Goal: Task Accomplishment & Management: Complete application form

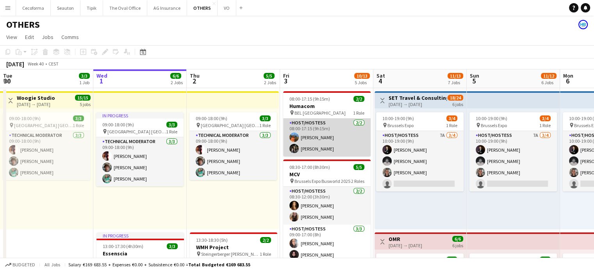
click at [315, 146] on app-card-role "Host/Hostess [DATE] 08:00-17:15 (9h15m) [PERSON_NAME] Louissi [PERSON_NAME]" at bounding box center [326, 138] width 87 height 38
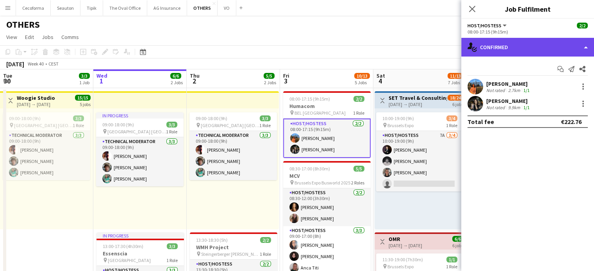
click at [587, 48] on div "single-neutral-actions-check-2 Confirmed" at bounding box center [527, 47] width 133 height 19
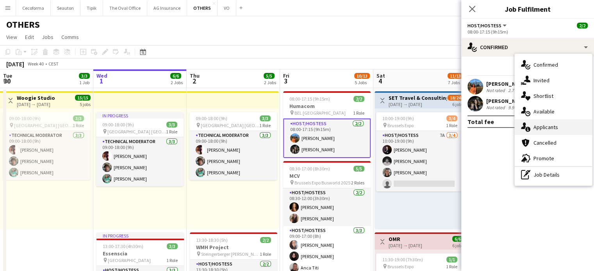
click at [548, 126] on span "Applicants" at bounding box center [546, 127] width 25 height 7
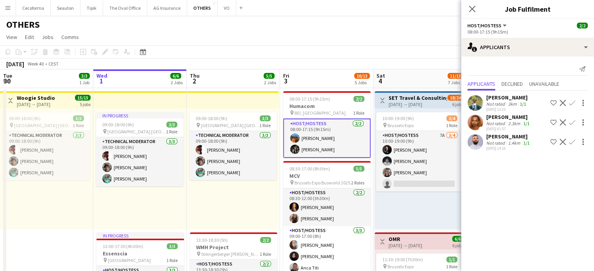
click at [236, 207] on div "09:00-18:00 (9h) 3/3 pin [GEOGRAPHIC_DATA] [GEOGRAPHIC_DATA] 1 Role Technical M…" at bounding box center [233, 169] width 92 height 121
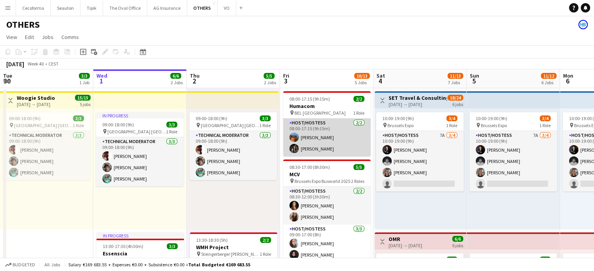
click at [309, 149] on app-card-role "Host/Hostess [DATE] 08:00-17:15 (9h15m) [PERSON_NAME] Louissi [PERSON_NAME]" at bounding box center [326, 138] width 87 height 38
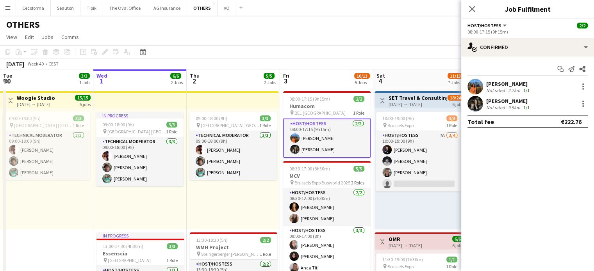
click at [501, 104] on div "[PERSON_NAME]" at bounding box center [508, 101] width 45 height 7
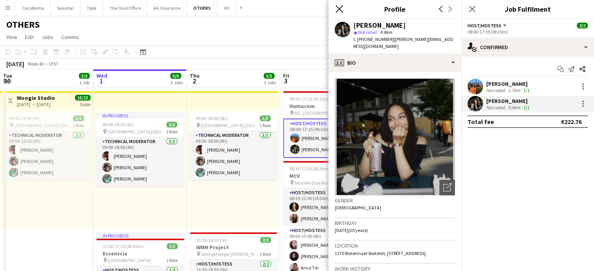
click at [341, 7] on icon at bounding box center [339, 8] width 7 height 7
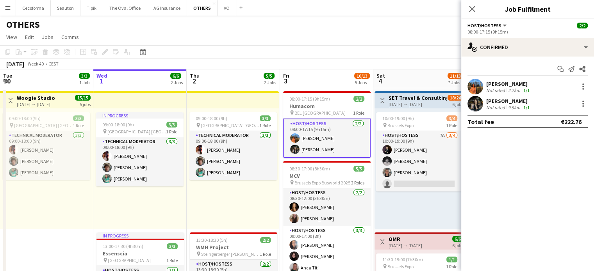
click at [237, 199] on div "09:00-18:00 (9h) 3/3 pin [GEOGRAPHIC_DATA] [GEOGRAPHIC_DATA] 1 Role Technical M…" at bounding box center [233, 169] width 92 height 121
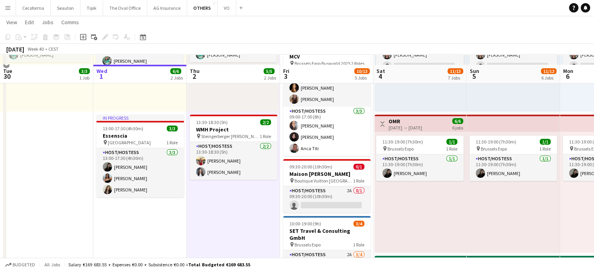
scroll to position [195, 0]
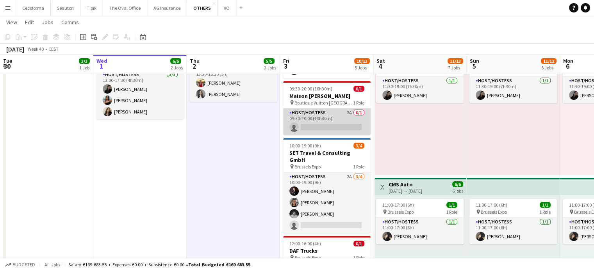
click at [323, 128] on app-card-role "Host/Hostess 2A 0/1 09:30-20:00 (10h30m) single-neutral-actions" at bounding box center [326, 122] width 87 height 27
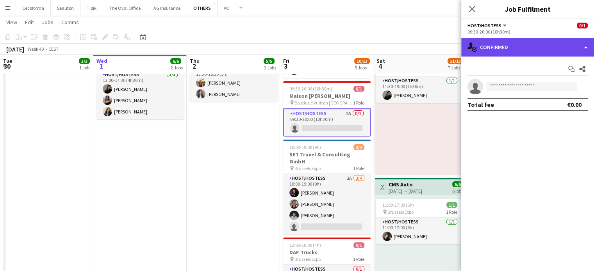
click at [588, 48] on div "single-neutral-actions-check-2 Confirmed" at bounding box center [527, 47] width 133 height 19
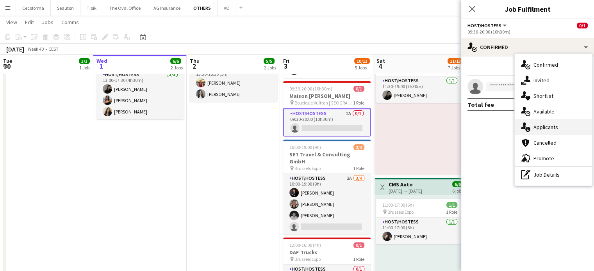
click at [549, 127] on span "Applicants" at bounding box center [546, 127] width 25 height 7
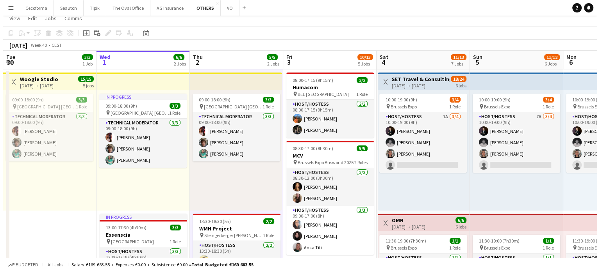
scroll to position [0, 0]
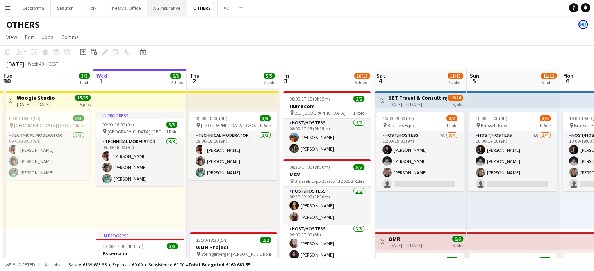
click at [162, 6] on button "AG Insurance Close" at bounding box center [167, 7] width 40 height 15
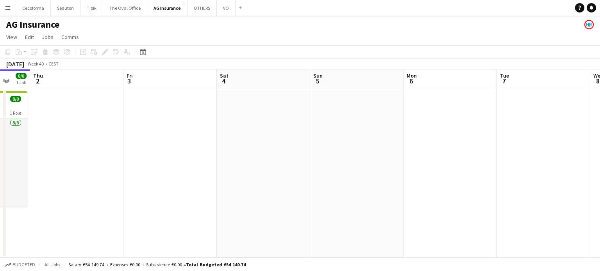
drag, startPoint x: 375, startPoint y: 182, endPoint x: 200, endPoint y: 168, distance: 175.1
click at [98, 161] on app-calendar-viewport "Sun 28 Mon 29 Tue 30 1/1 1 Job Wed 1 8/8 1 Job Thu 2 Fri 3 Sat 4 Sun 5 Mon 6 Tu…" at bounding box center [300, 164] width 600 height 189
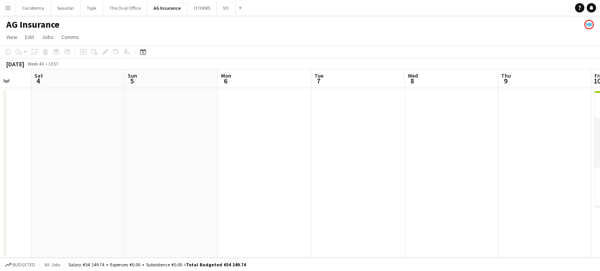
scroll to position [0, 277]
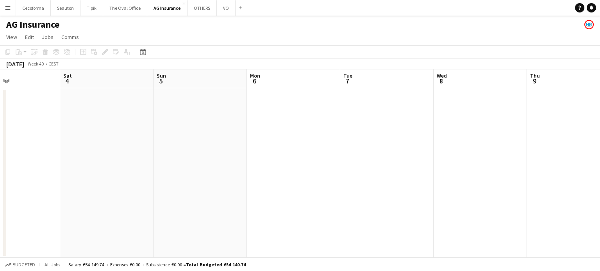
drag, startPoint x: 235, startPoint y: 173, endPoint x: 97, endPoint y: 153, distance: 139.7
click at [80, 154] on app-calendar-viewport "Tue 30 1/1 1 Job Wed 1 8/8 1 Job Thu 2 Fri 3 Sat 4 Sun 5 Mon 6 Tue 7 Wed 8 Thu …" at bounding box center [300, 164] width 600 height 189
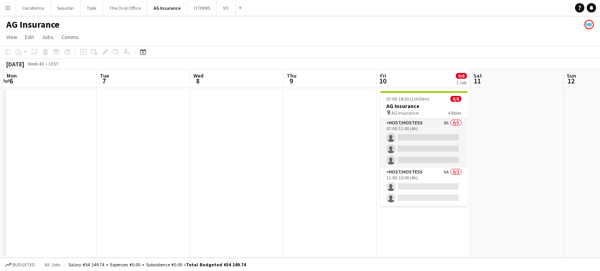
click at [314, 126] on app-date-cell at bounding box center [330, 173] width 93 height 170
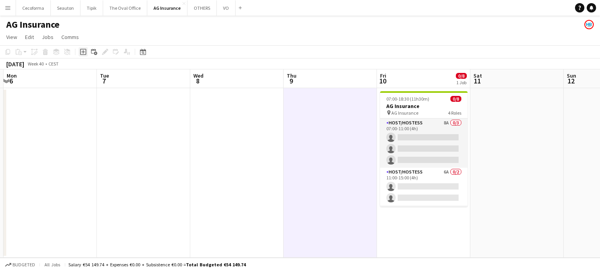
click at [84, 51] on icon "Add job" at bounding box center [83, 52] width 6 height 6
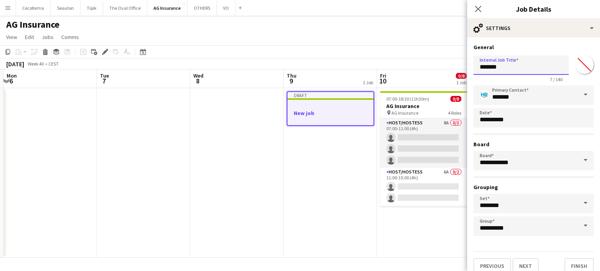
click at [508, 70] on input "*******" at bounding box center [520, 65] width 95 height 20
type input "*"
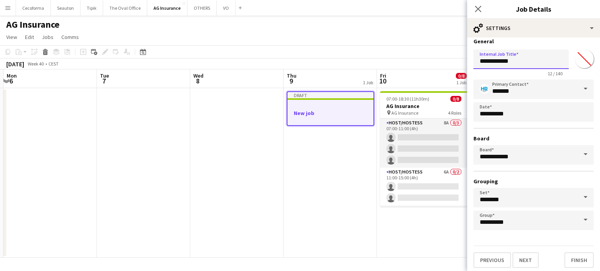
scroll to position [7, 0]
type input "**********"
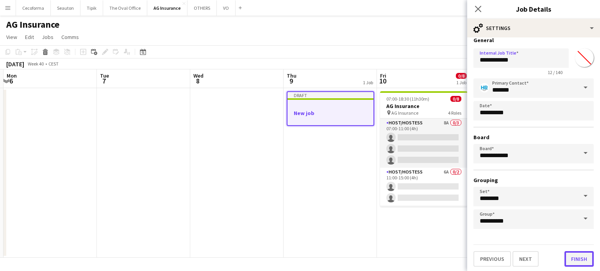
click at [576, 255] on button "Finish" at bounding box center [578, 260] width 29 height 16
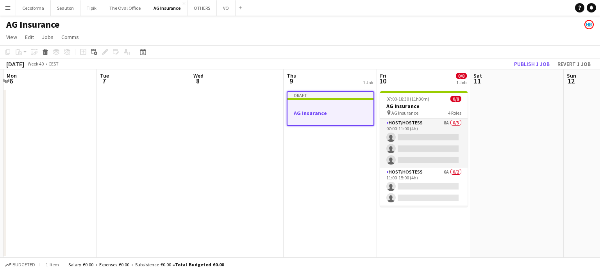
click at [309, 116] on h3 "AG Insurance" at bounding box center [330, 113] width 86 height 7
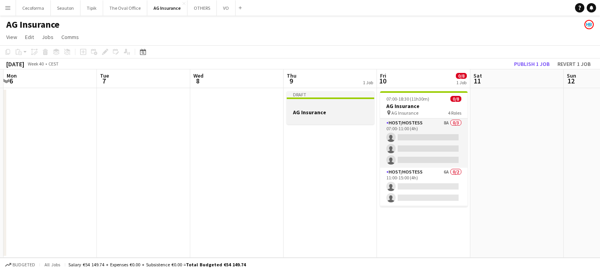
click at [309, 108] on div at bounding box center [330, 105] width 87 height 6
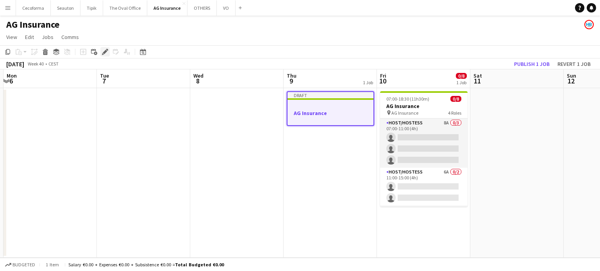
click at [107, 53] on icon "Edit" at bounding box center [105, 52] width 6 height 6
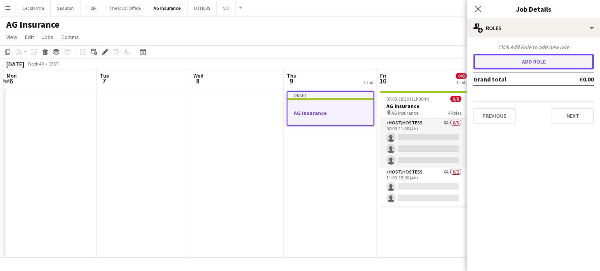
click at [499, 60] on button "Add role" at bounding box center [533, 62] width 120 height 16
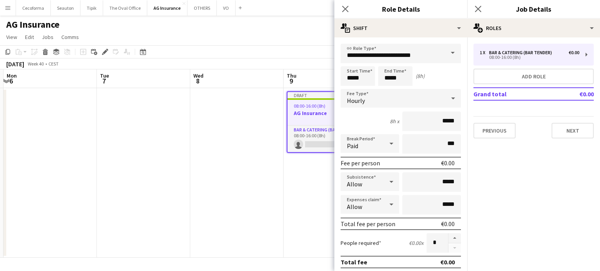
click at [448, 53] on span at bounding box center [453, 53] width 16 height 19
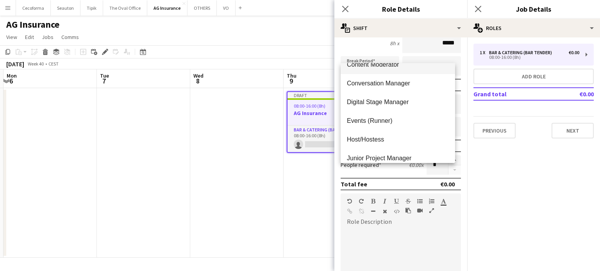
scroll to position [117, 0]
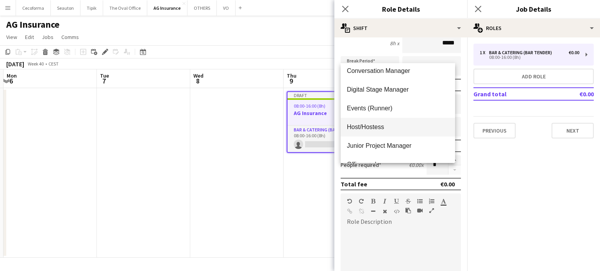
click at [361, 123] on span "Host/Hostess" at bounding box center [398, 126] width 102 height 7
type input "**********"
type input "******"
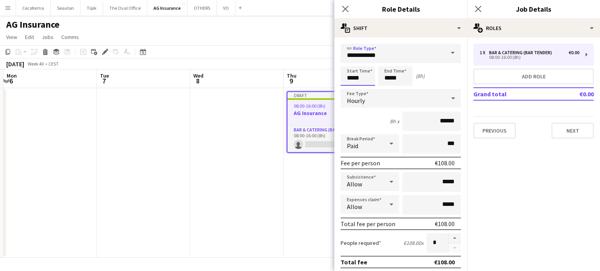
click at [353, 78] on input "*****" at bounding box center [358, 76] width 34 height 20
click at [352, 64] on div at bounding box center [350, 63] width 16 height 8
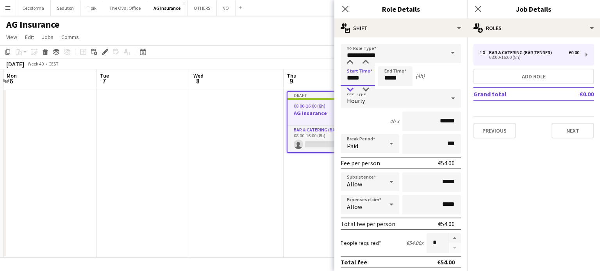
click at [352, 87] on div at bounding box center [350, 90] width 16 height 8
click at [366, 60] on div at bounding box center [366, 63] width 16 height 8
type input "*****"
click at [366, 60] on div at bounding box center [366, 63] width 16 height 8
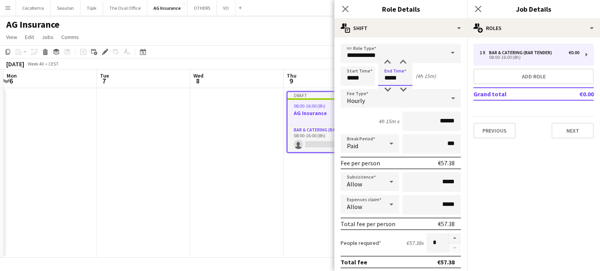
click at [391, 79] on input "*****" at bounding box center [395, 76] width 34 height 20
click at [387, 65] on div at bounding box center [388, 63] width 16 height 8
click at [404, 62] on div at bounding box center [403, 63] width 16 height 8
type input "*****"
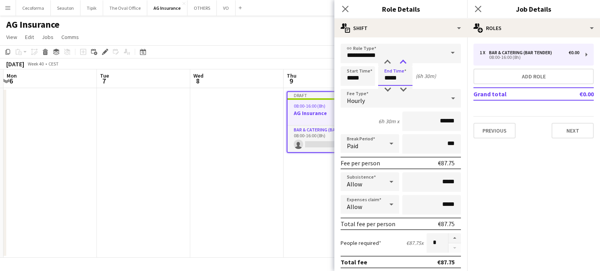
click at [404, 62] on div at bounding box center [403, 63] width 16 height 8
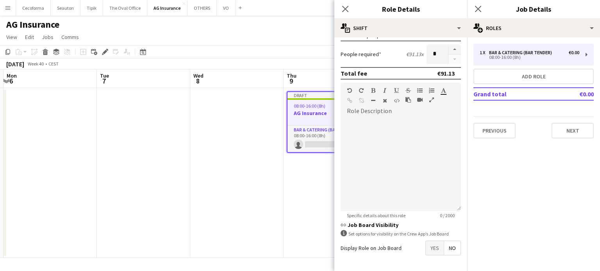
scroll to position [216, 0]
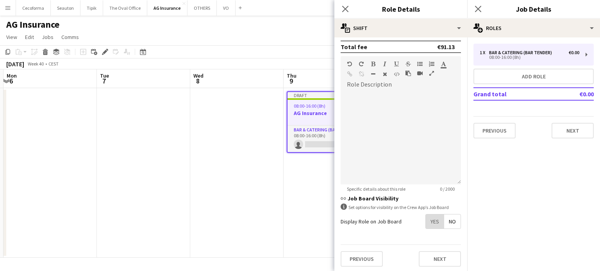
click at [429, 223] on span "Yes" at bounding box center [435, 222] width 18 height 14
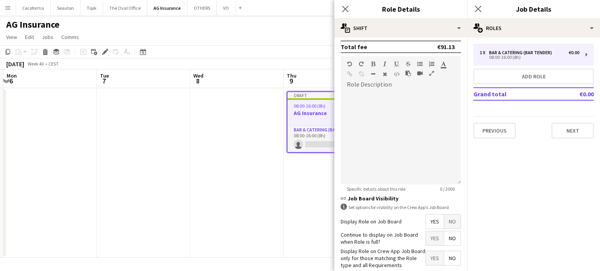
click at [448, 236] on span "No" at bounding box center [452, 239] width 16 height 14
click at [433, 257] on span "Yes" at bounding box center [435, 259] width 18 height 14
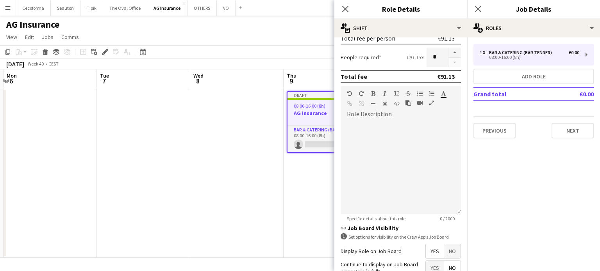
scroll to position [255, 0]
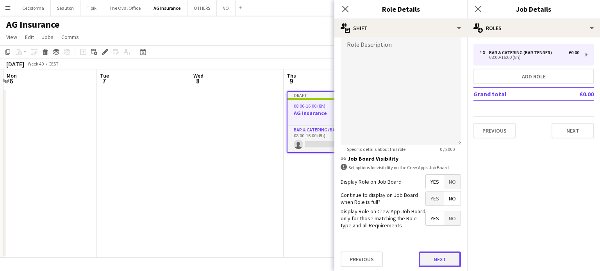
click at [437, 257] on button "Next" at bounding box center [440, 260] width 42 height 16
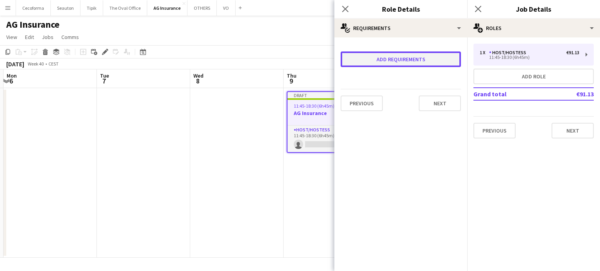
click at [380, 57] on button "Add requirements" at bounding box center [401, 60] width 120 height 16
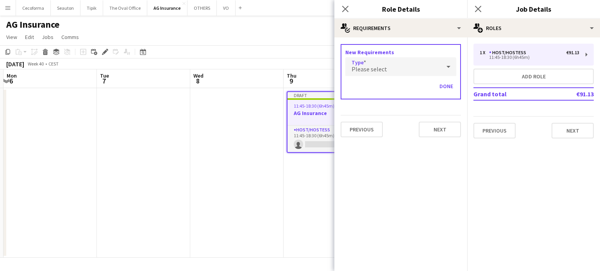
click at [366, 64] on div "Please select" at bounding box center [392, 66] width 95 height 19
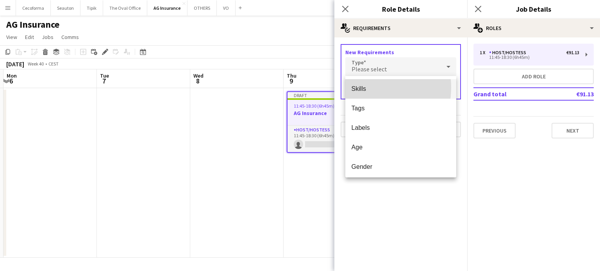
click at [361, 87] on span "Skills" at bounding box center [401, 88] width 99 height 7
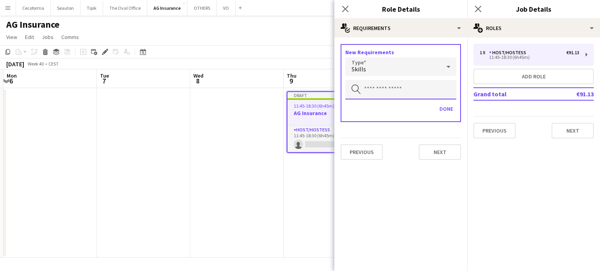
click at [364, 92] on input "text" at bounding box center [400, 90] width 111 height 20
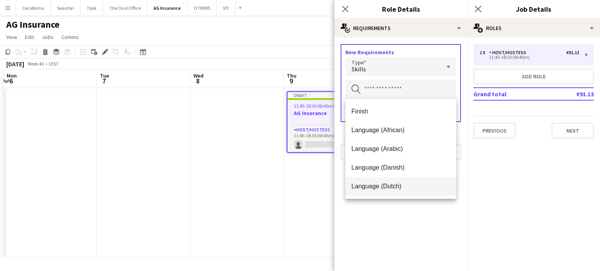
click at [357, 185] on span "Language (Dutch)" at bounding box center [401, 186] width 99 height 7
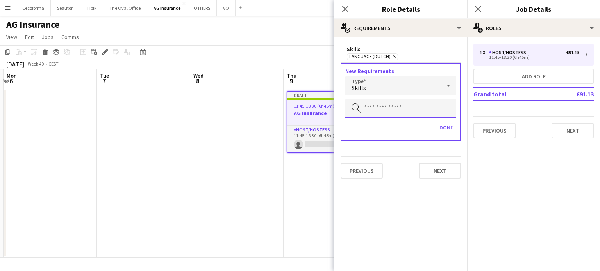
click at [364, 109] on input "text" at bounding box center [400, 109] width 111 height 20
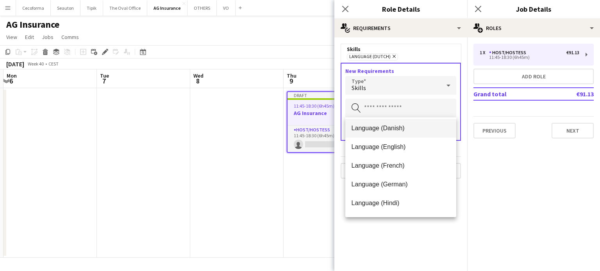
scroll to position [78, 0]
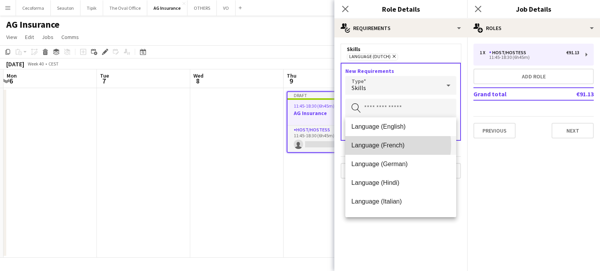
click at [382, 145] on span "Language (French)" at bounding box center [401, 145] width 99 height 7
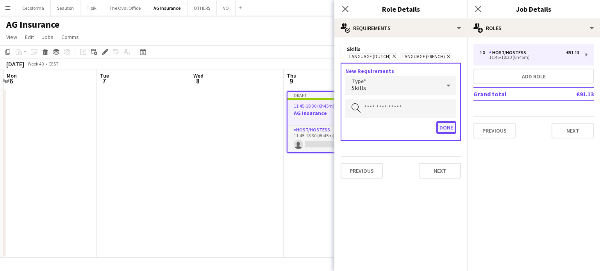
click at [449, 125] on button "Done" at bounding box center [446, 127] width 20 height 12
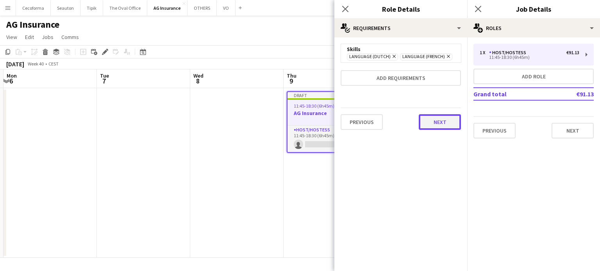
click at [441, 123] on button "Next" at bounding box center [440, 122] width 42 height 16
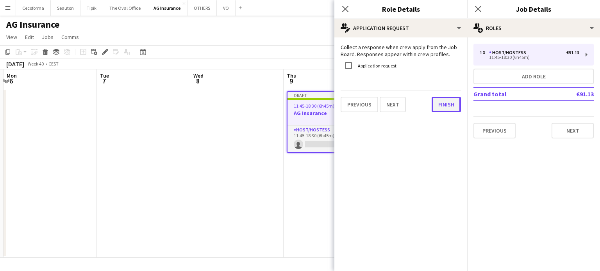
click at [445, 105] on button "Finish" at bounding box center [446, 105] width 29 height 16
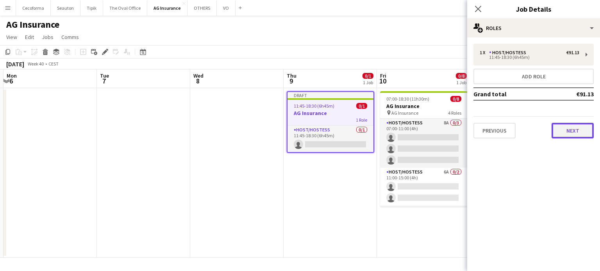
click at [568, 129] on button "Next" at bounding box center [573, 131] width 42 height 16
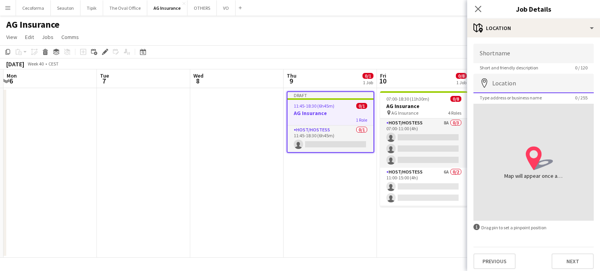
click at [505, 88] on input "Location" at bounding box center [533, 84] width 120 height 20
type input "**********"
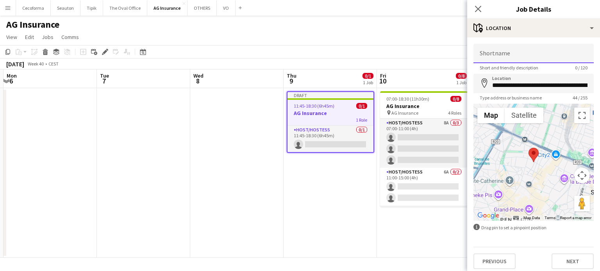
click at [494, 57] on input "Shortname" at bounding box center [533, 54] width 120 height 20
type input "**********"
click at [570, 260] on button "Next" at bounding box center [573, 262] width 42 height 16
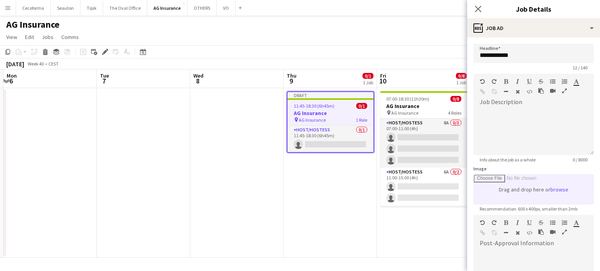
click at [537, 194] on input "Image" at bounding box center [534, 189] width 120 height 29
type input "**********"
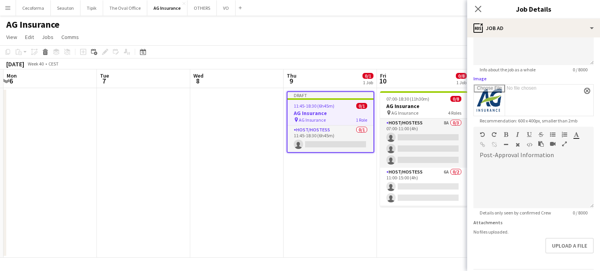
scroll to position [116, 0]
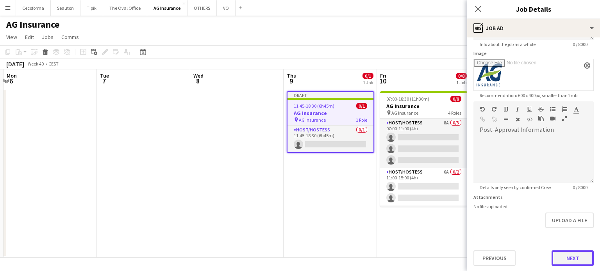
click at [567, 254] on button "Next" at bounding box center [573, 259] width 42 height 16
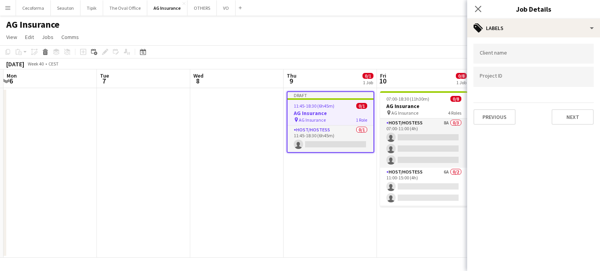
click at [486, 52] on input "Type to search client labels..." at bounding box center [534, 53] width 108 height 7
click at [479, 77] on div at bounding box center [533, 77] width 120 height 20
drag, startPoint x: 479, startPoint y: 77, endPoint x: 507, endPoint y: 77, distance: 27.7
click at [507, 77] on input "Type to search project ID labels..." at bounding box center [534, 79] width 108 height 7
paste input "**********"
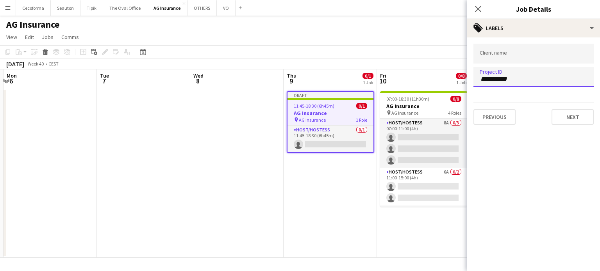
type input "**********"
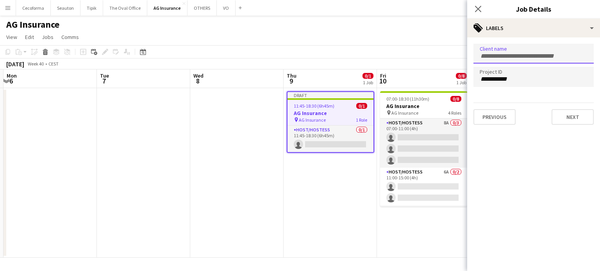
click at [500, 55] on input "Type to search client labels..." at bounding box center [534, 56] width 108 height 7
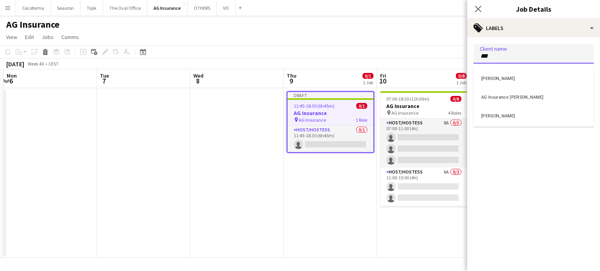
type input "***"
click at [484, 115] on div "[PERSON_NAME]" at bounding box center [533, 115] width 120 height 19
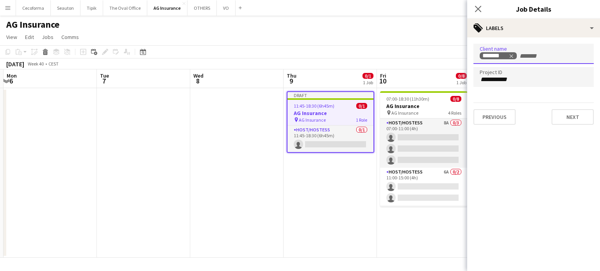
click at [539, 151] on mat-expansion-panel "**********" at bounding box center [533, 154] width 133 height 234
click at [570, 118] on button "Next" at bounding box center [573, 117] width 42 height 16
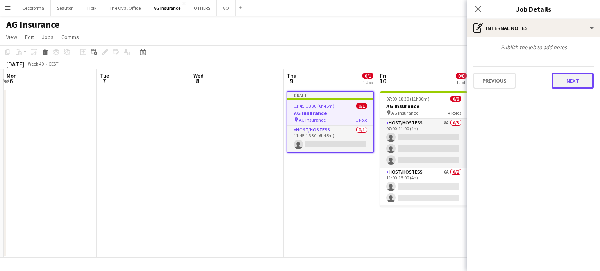
click at [569, 78] on button "Next" at bounding box center [573, 81] width 42 height 16
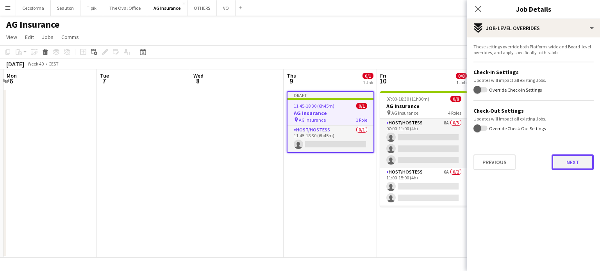
click at [576, 156] on button "Next" at bounding box center [573, 163] width 42 height 16
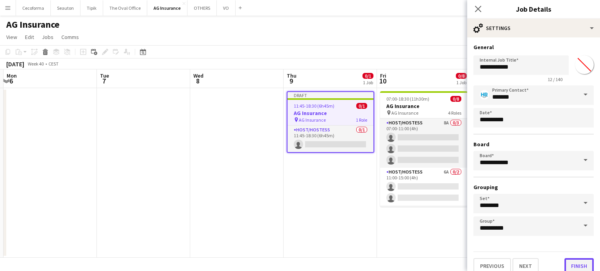
click at [575, 265] on button "Finish" at bounding box center [578, 267] width 29 height 16
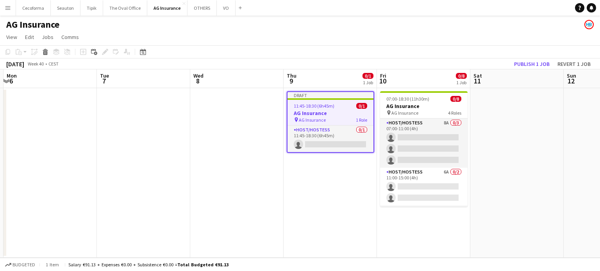
click at [330, 228] on app-date-cell "Draft 11:45-18:30 (6h45m) 0/1 AG Insurance pin AG Insurance 1 Role Host/Hostess…" at bounding box center [330, 173] width 93 height 170
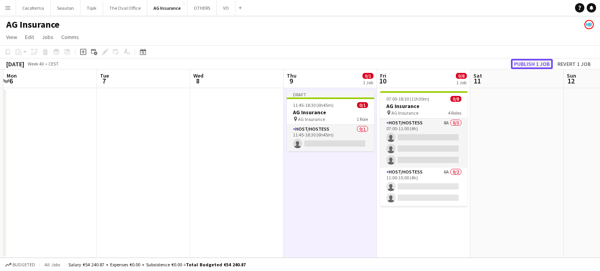
click at [533, 64] on button "Publish 1 job" at bounding box center [532, 64] width 42 height 10
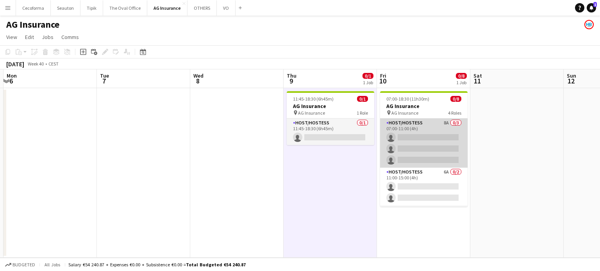
click at [432, 145] on app-card-role "Host/Hostess 8A 0/3 07:00-11:00 (4h) single-neutral-actions single-neutral-acti…" at bounding box center [423, 143] width 87 height 49
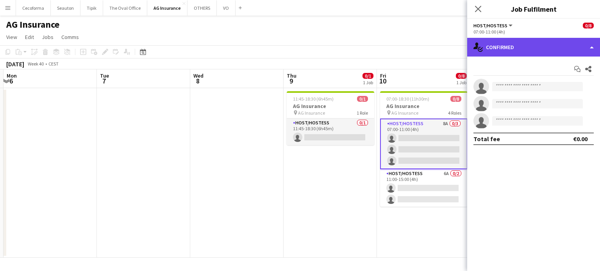
click at [593, 45] on div "single-neutral-actions-check-2 Confirmed" at bounding box center [533, 47] width 133 height 19
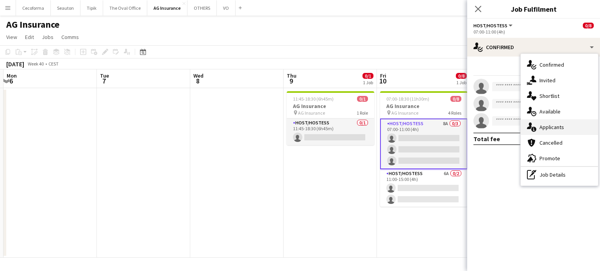
click at [553, 128] on span "Applicants" at bounding box center [551, 127] width 25 height 7
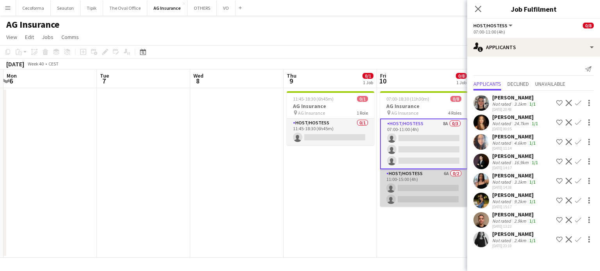
click at [420, 189] on app-card-role "Host/Hostess 6A 0/2 11:00-15:00 (4h) single-neutral-actions single-neutral-acti…" at bounding box center [423, 189] width 87 height 38
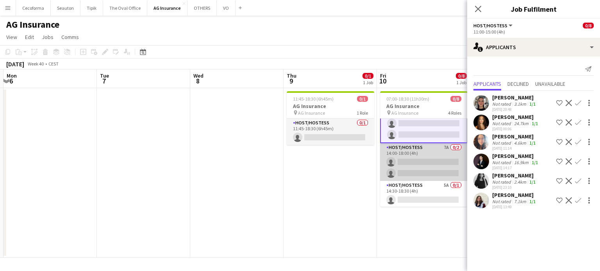
click at [411, 167] on app-card-role "Host/Hostess 7A 0/2 14:00-18:00 (4h) single-neutral-actions single-neutral-acti…" at bounding box center [423, 162] width 87 height 38
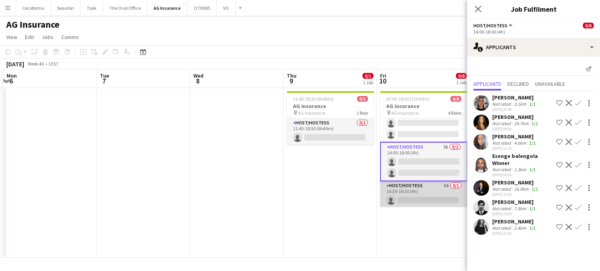
scroll to position [64, 0]
click at [409, 197] on app-card-role "Host/Hostess 5A 0/1 14:30-18:30 (4h) single-neutral-actions" at bounding box center [423, 194] width 87 height 27
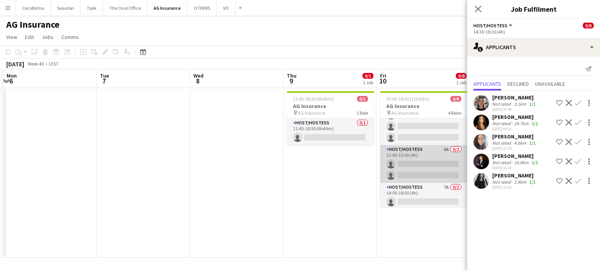
scroll to position [0, 0]
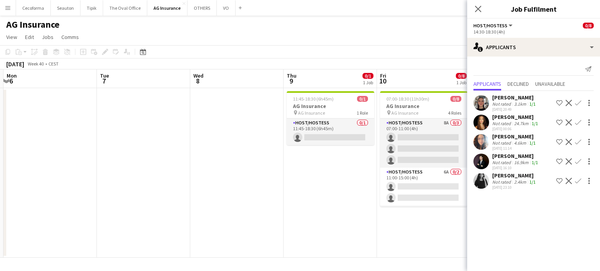
click at [336, 202] on app-date-cell "11:45-18:30 (6h45m) 0/1 AG Insurance pin AG Insurance 1 Role Host/Hostess 0/1 1…" at bounding box center [330, 173] width 93 height 170
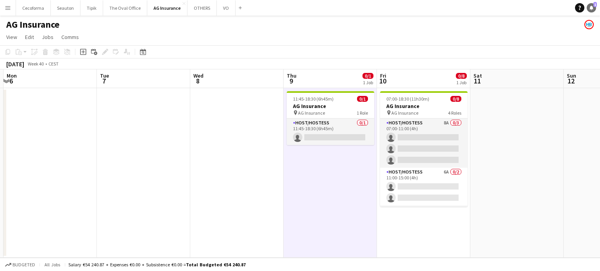
click at [591, 7] on icon at bounding box center [591, 7] width 4 height 4
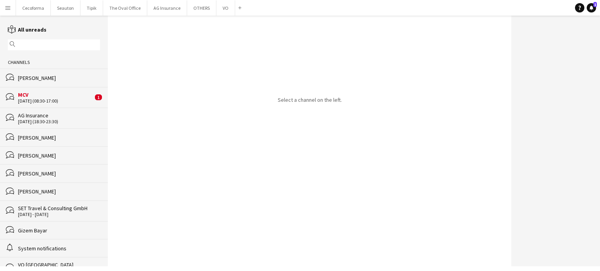
click at [32, 97] on div "MCV" at bounding box center [55, 94] width 75 height 7
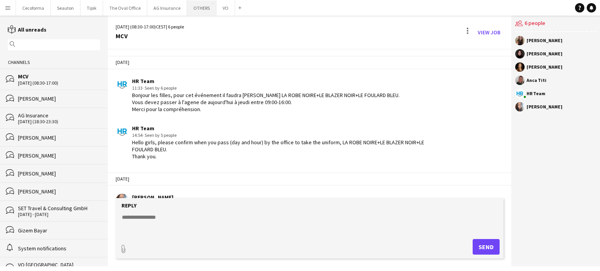
click at [193, 8] on button "OTHERS Close" at bounding box center [201, 7] width 29 height 15
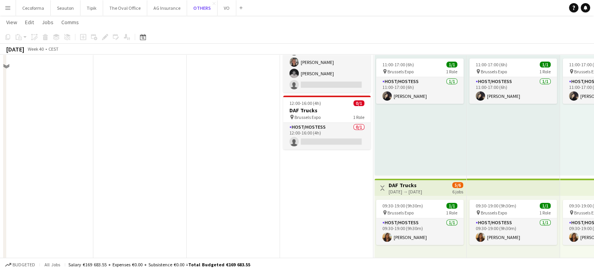
scroll to position [352, 0]
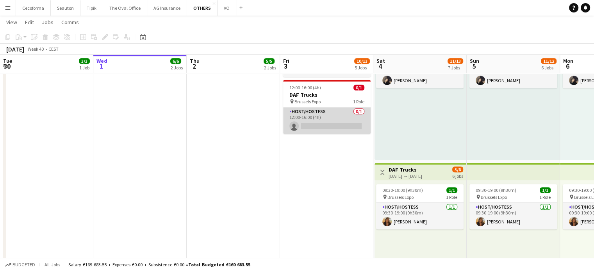
click at [329, 117] on app-card-role "Host/Hostess 0/1 12:00-16:00 (4h) single-neutral-actions" at bounding box center [326, 120] width 87 height 27
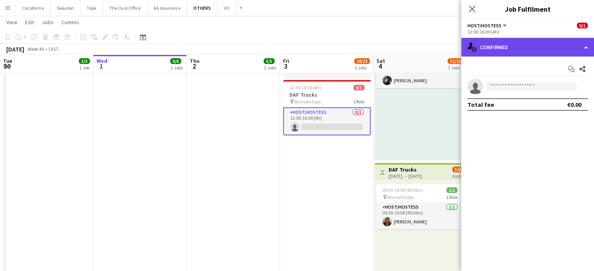
click at [586, 48] on div "single-neutral-actions-check-2 Confirmed" at bounding box center [527, 47] width 133 height 19
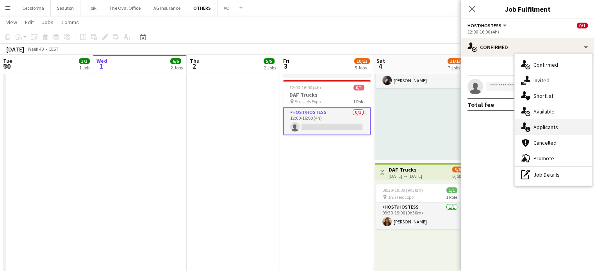
click at [545, 126] on span "Applicants" at bounding box center [546, 127] width 25 height 7
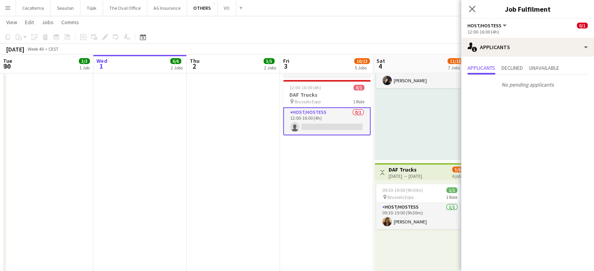
click at [230, 184] on app-date-cell "09:00-18:00 (9h) 3/3 pin Vilnius [GEOGRAPHIC_DATA] 1 Role Technical Moderator […" at bounding box center [233, 197] width 93 height 922
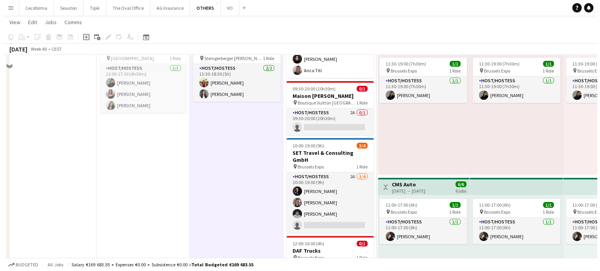
scroll to position [0, 0]
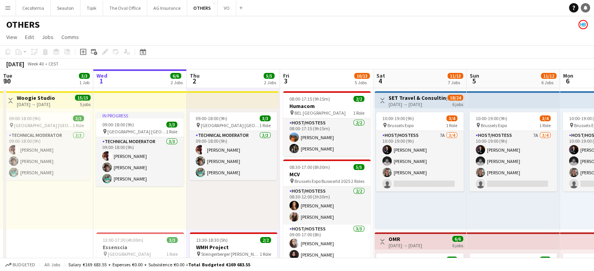
click at [587, 7] on icon "Notifications" at bounding box center [585, 7] width 5 height 5
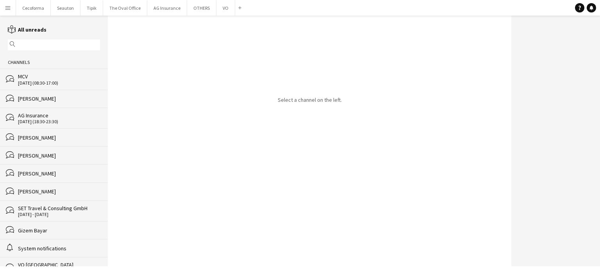
click at [34, 156] on div "[PERSON_NAME]" at bounding box center [59, 155] width 82 height 7
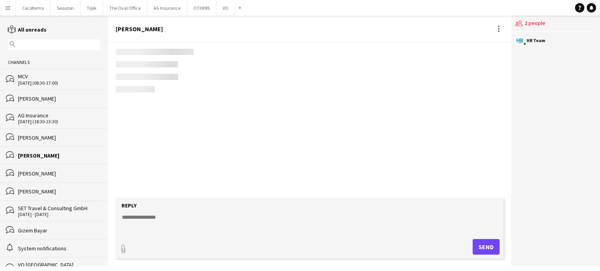
scroll to position [1671, 0]
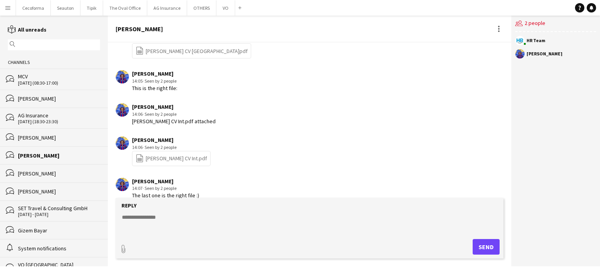
click at [32, 190] on div "[PERSON_NAME]" at bounding box center [59, 191] width 82 height 7
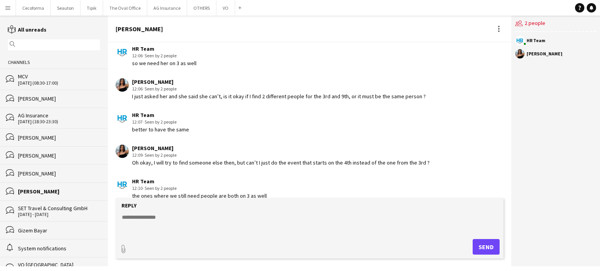
scroll to position [937, 0]
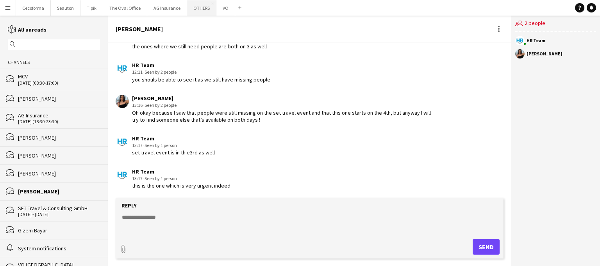
click at [198, 6] on button "OTHERS Close" at bounding box center [201, 7] width 29 height 15
